Goal: Task Accomplishment & Management: Use online tool/utility

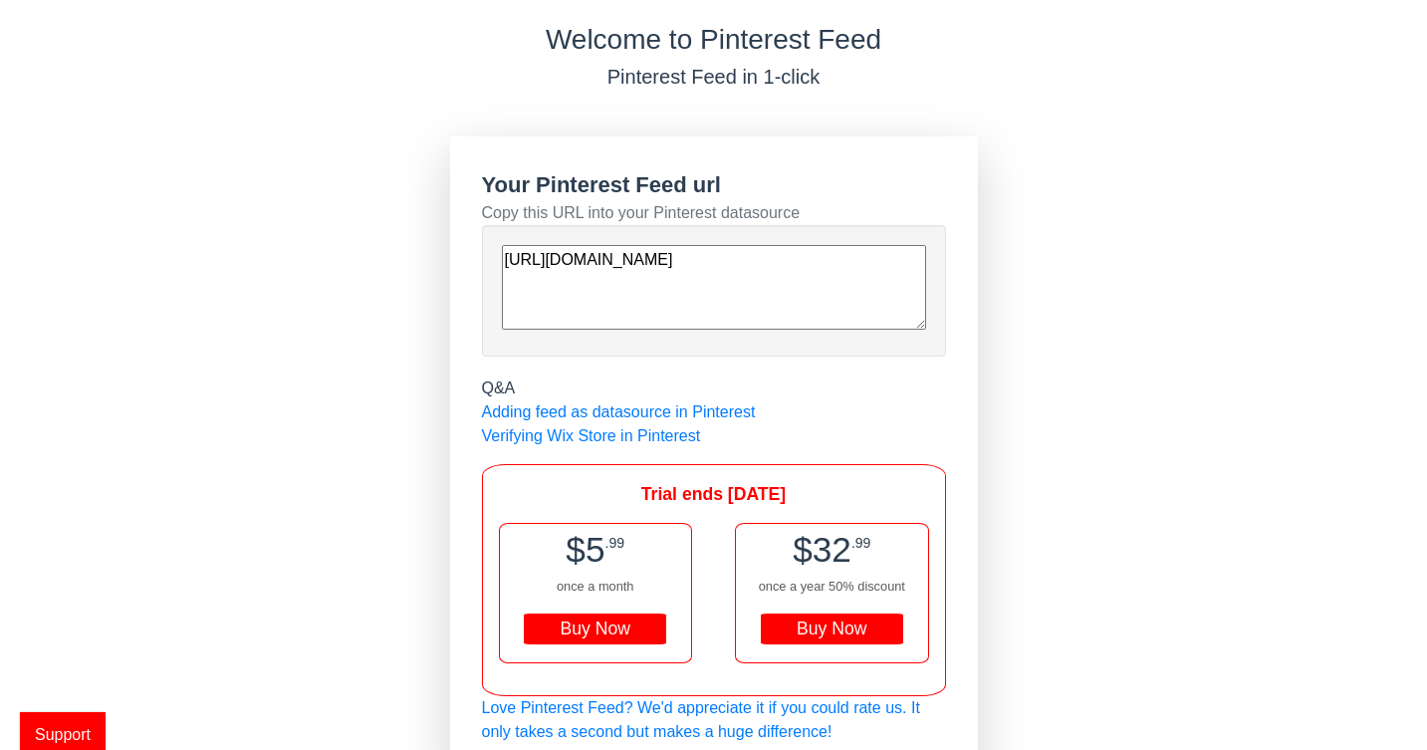
scroll to position [78, 0]
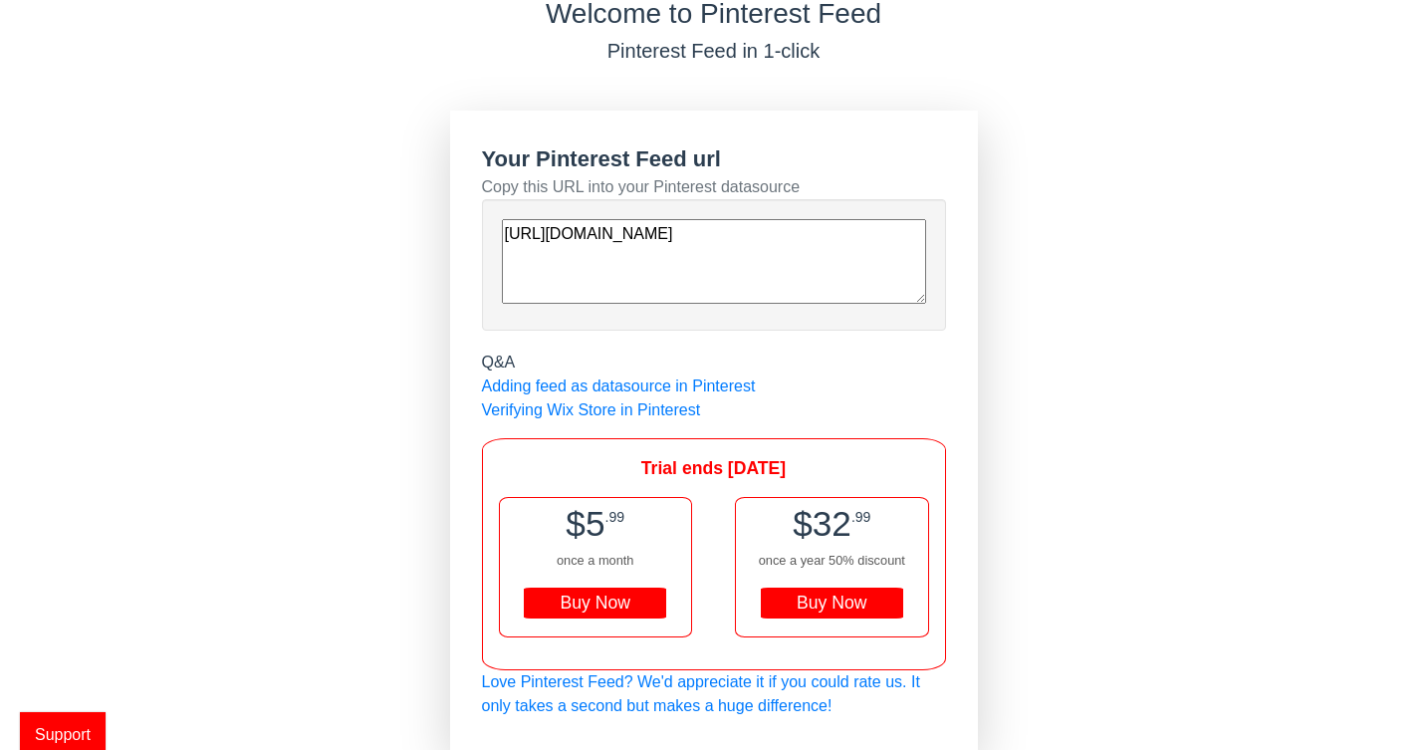
click at [778, 278] on textarea "[URL][DOMAIN_NAME]" at bounding box center [714, 261] width 424 height 85
click at [793, 259] on textarea "[URL][DOMAIN_NAME]" at bounding box center [714, 261] width 424 height 85
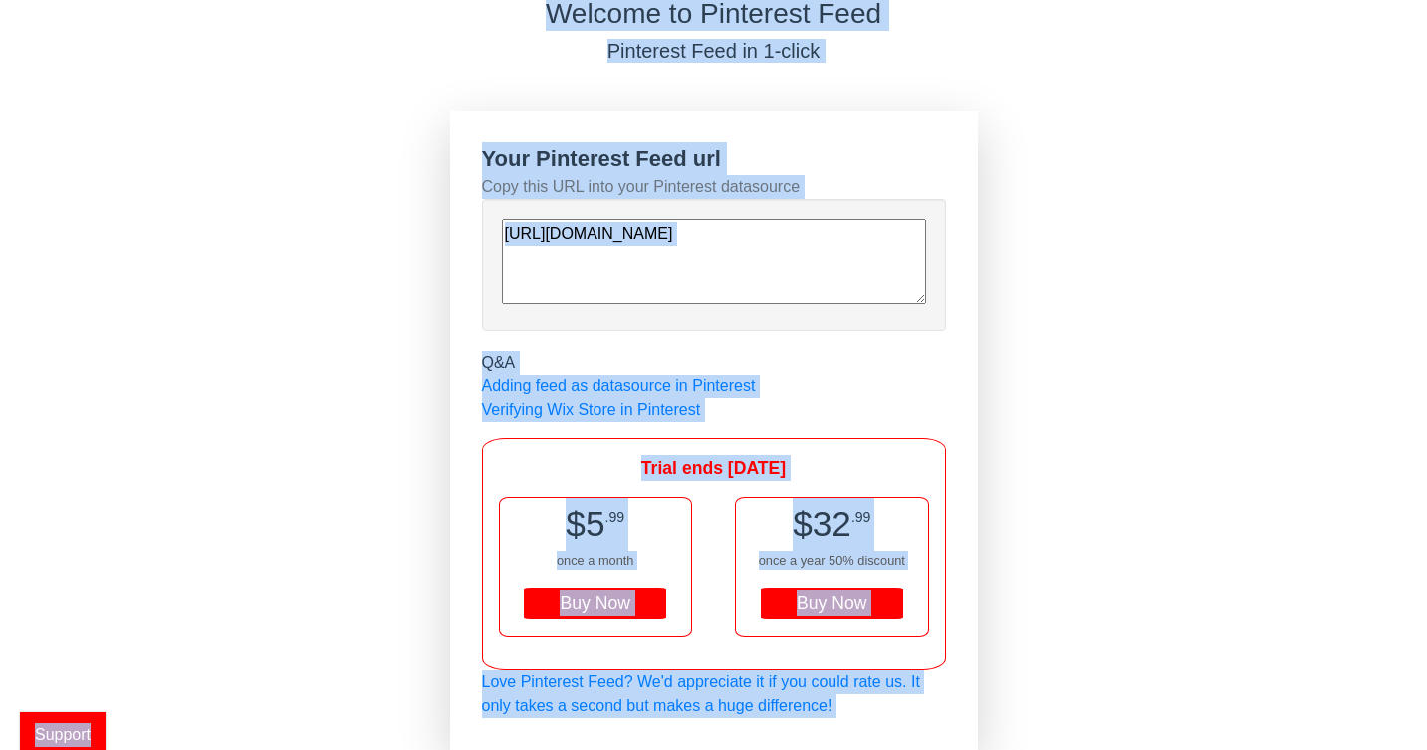
click at [737, 279] on textarea "[URL][DOMAIN_NAME]" at bounding box center [714, 261] width 424 height 85
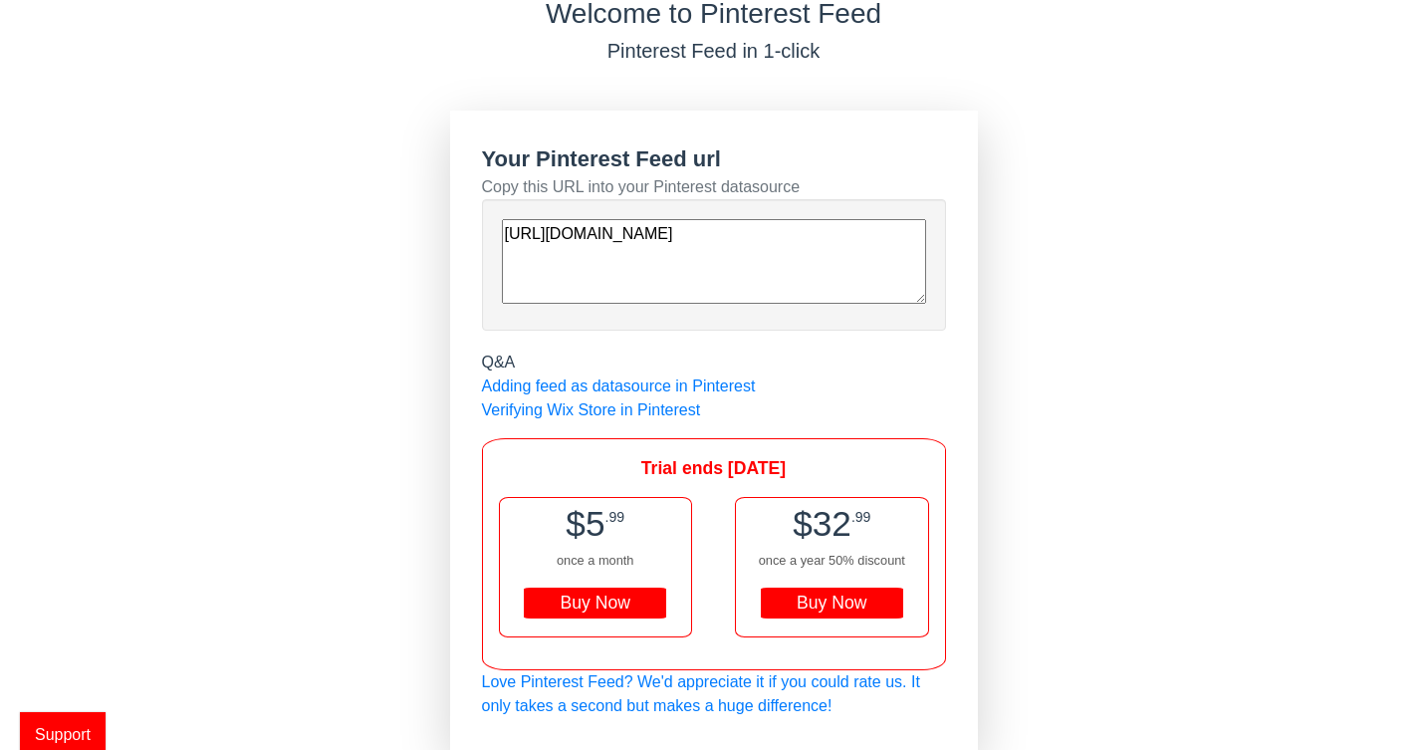
drag, startPoint x: 782, startPoint y: 276, endPoint x: 456, endPoint y: 251, distance: 326.6
click at [471, 200] on div "Your Pinterest Feed url Copy this URL into your Pinterest datasource [URL][DOMA…" at bounding box center [714, 430] width 528 height 639
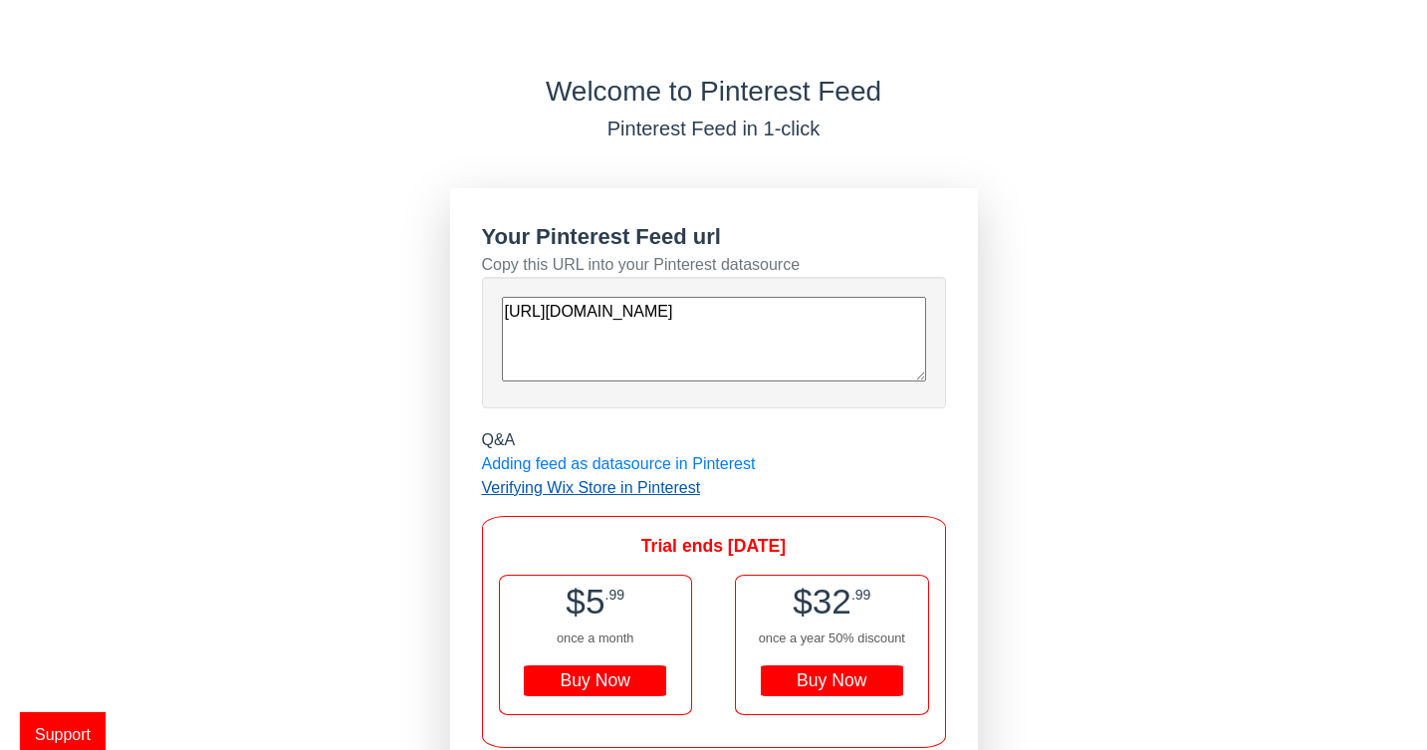
click at [670, 487] on link "Verifying Wix Store in Pinterest" at bounding box center [591, 487] width 219 height 17
